Goal: Information Seeking & Learning: Find specific fact

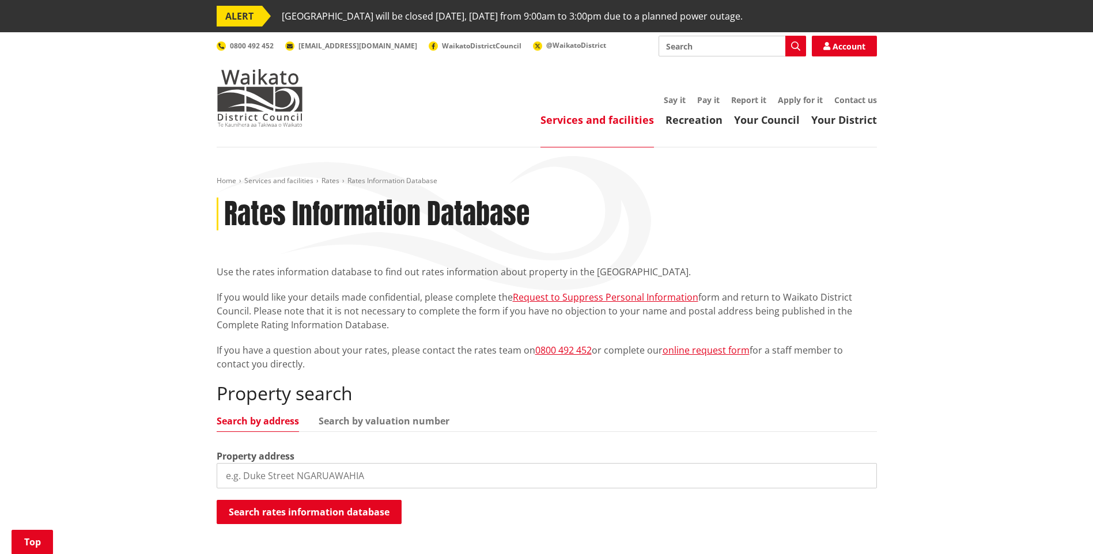
scroll to position [288, 0]
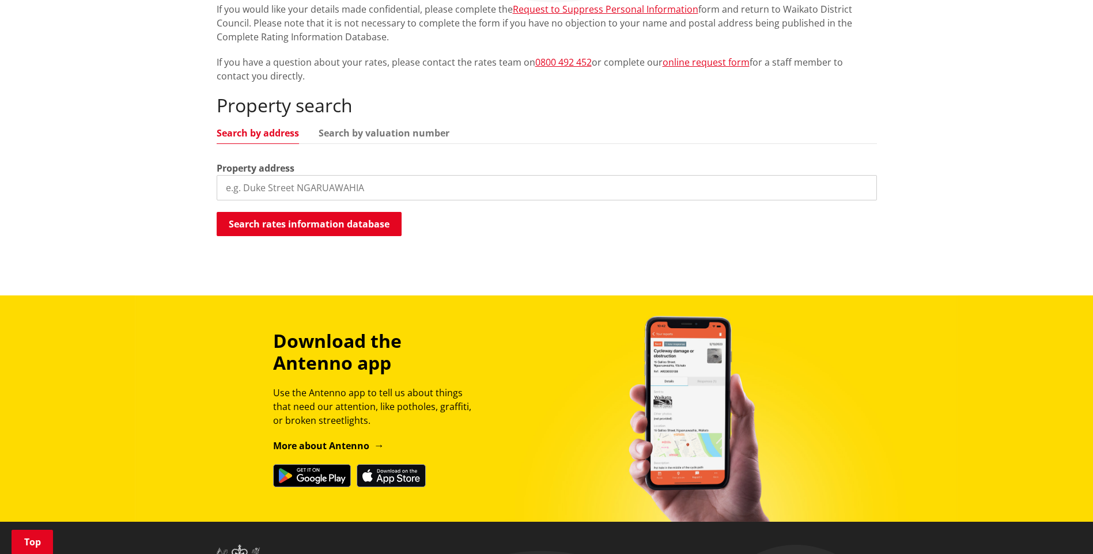
click at [273, 187] on input "search" at bounding box center [547, 187] width 660 height 25
click at [275, 230] on button "Search rates information database" at bounding box center [309, 224] width 185 height 24
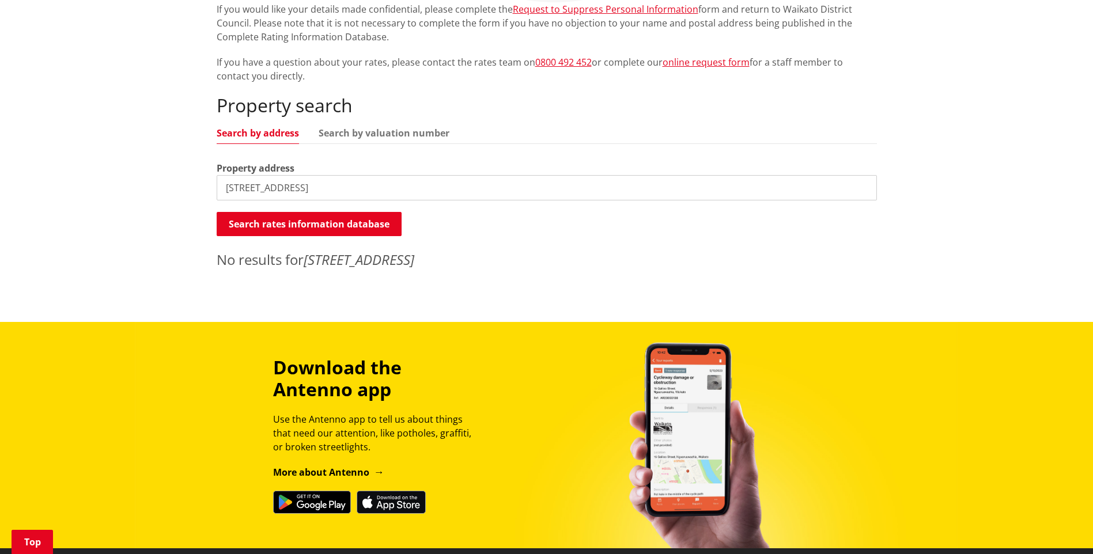
click at [350, 188] on input "66 Pheasant Close RD 9" at bounding box center [547, 187] width 660 height 25
click at [340, 219] on button "Search rates information database" at bounding box center [309, 224] width 185 height 24
click at [363, 184] on input "66 Pheasant Close RD 9" at bounding box center [547, 187] width 660 height 25
type input "66 Pheasant Close"
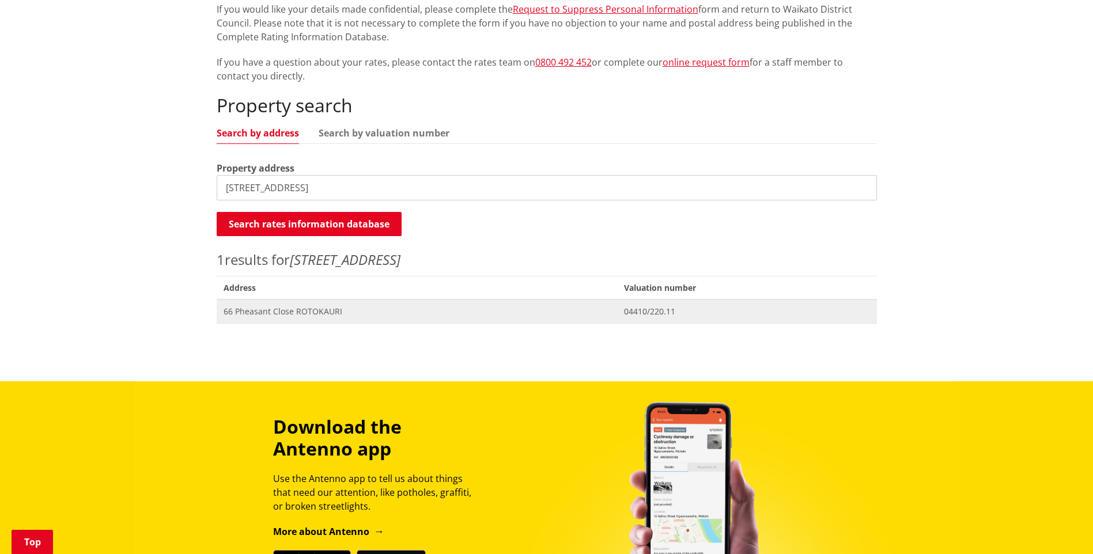
click at [317, 317] on span "66 Pheasant Close ROTOKAURI" at bounding box center [416, 312] width 386 height 12
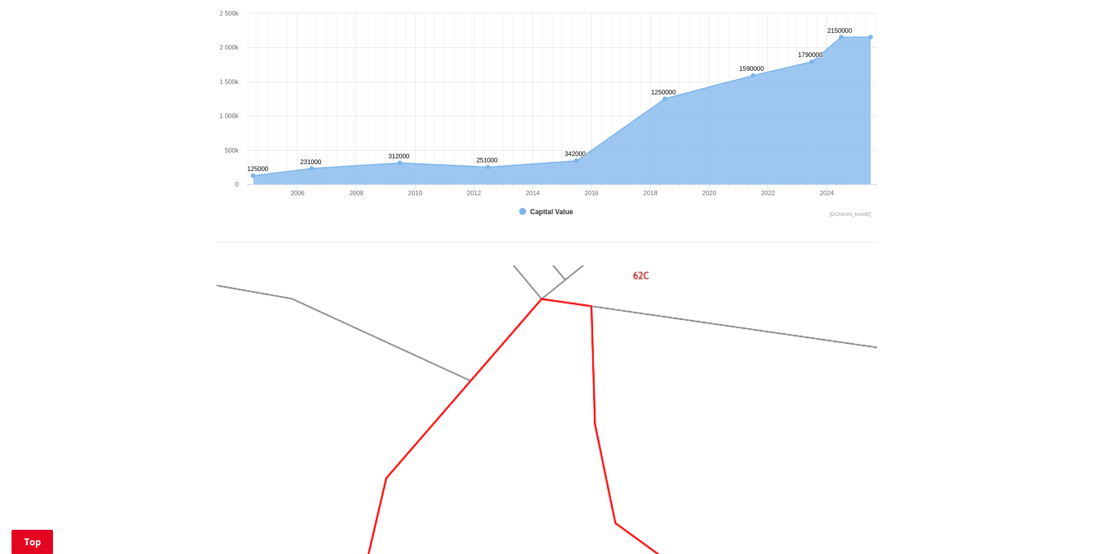
scroll to position [634, 0]
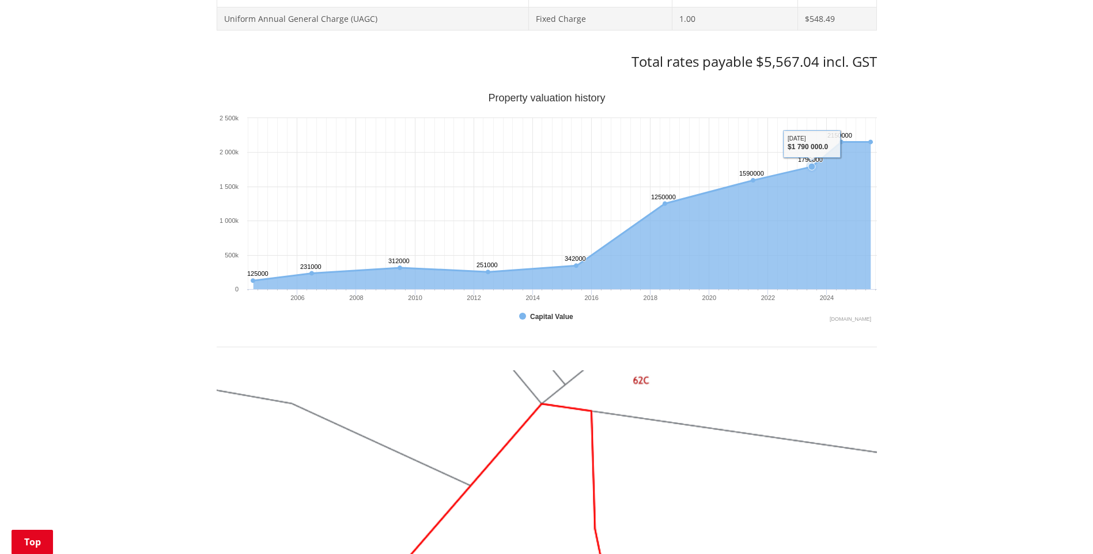
click at [816, 166] on icon "Interactive chart" at bounding box center [811, 167] width 12 height 12
click at [839, 141] on icon "Sunday, Jun 30, 12:00, 2,150,000. Capital Value." at bounding box center [840, 142] width 7 height 7
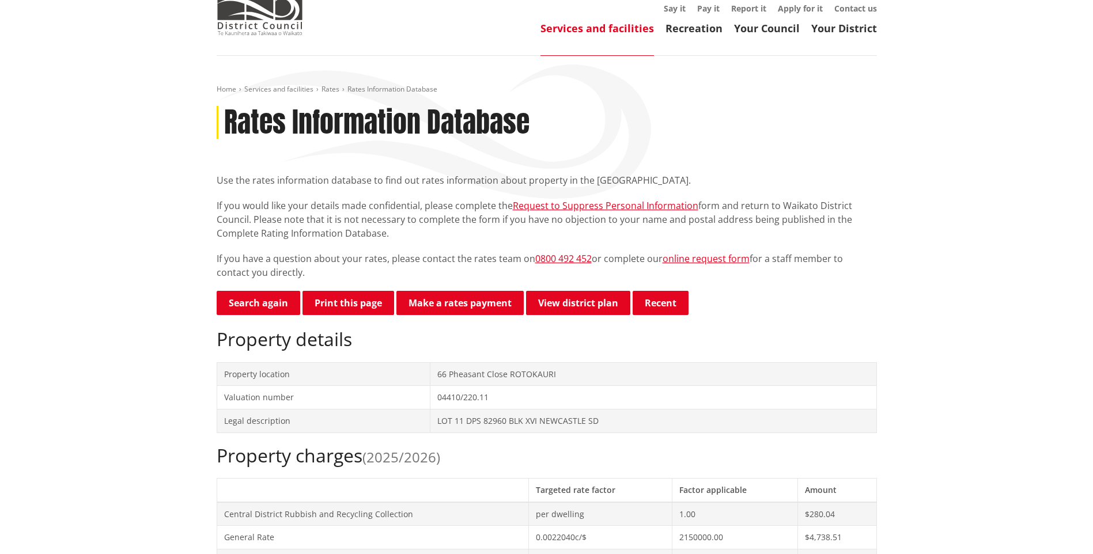
scroll to position [0, 0]
